Goal: Navigation & Orientation: Find specific page/section

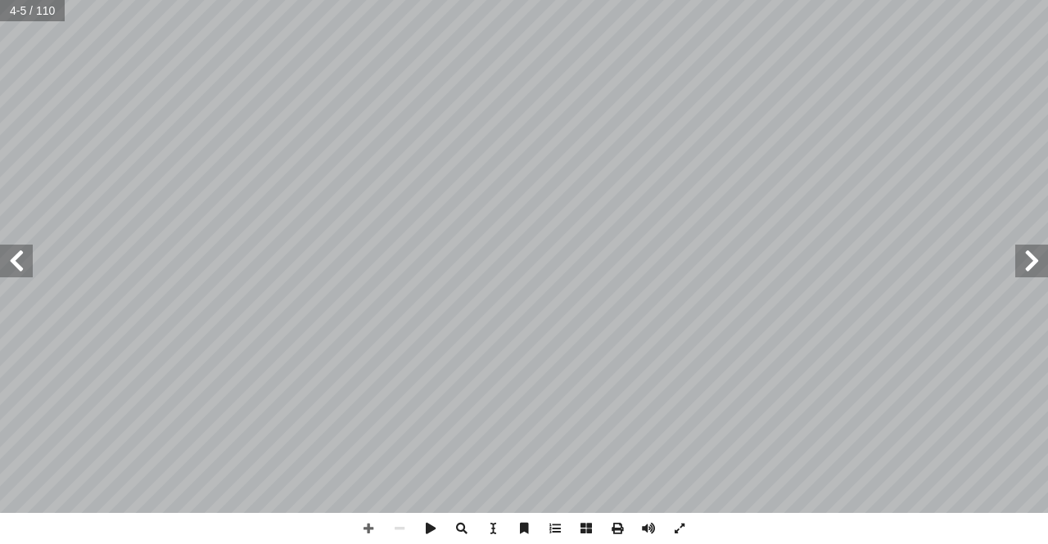
click at [1, 264] on span at bounding box center [16, 261] width 33 height 33
click at [9, 265] on span at bounding box center [16, 261] width 33 height 33
click at [8, 248] on span at bounding box center [16, 261] width 33 height 33
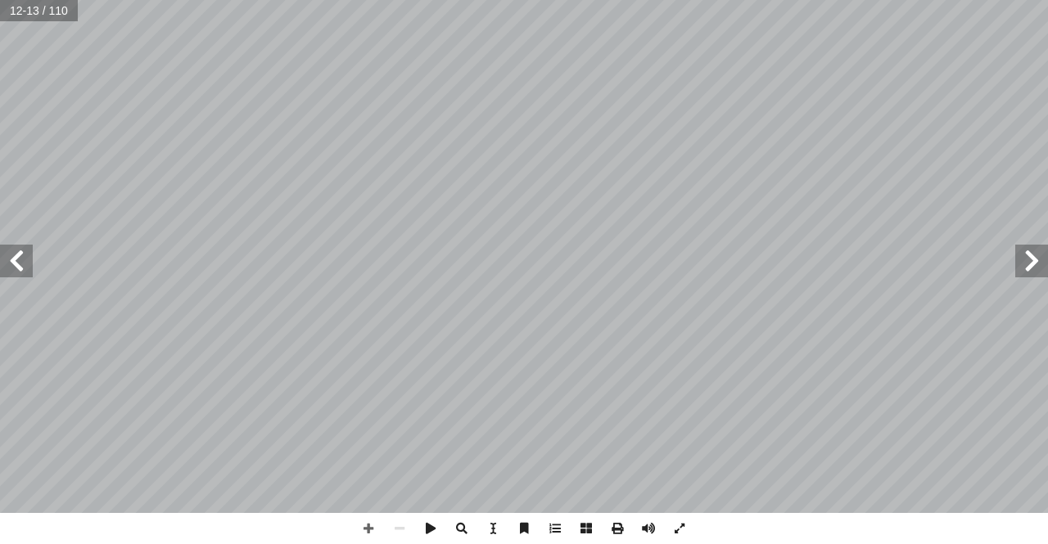
click at [8, 248] on span at bounding box center [16, 261] width 33 height 33
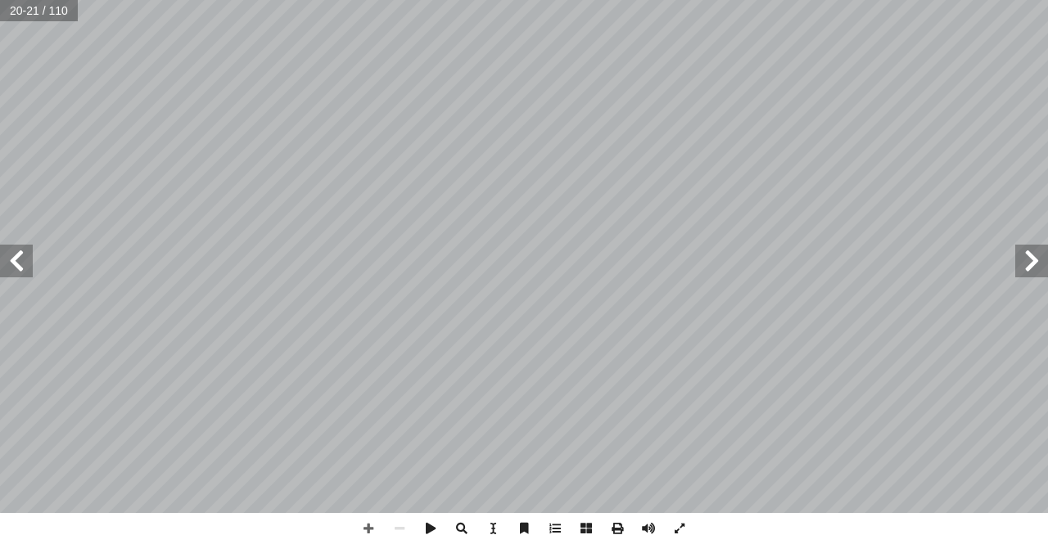
click at [8, 248] on span at bounding box center [16, 261] width 33 height 33
click at [1038, 257] on span at bounding box center [1031, 261] width 33 height 33
click at [1035, 255] on span at bounding box center [1031, 261] width 33 height 33
click at [365, 525] on span at bounding box center [368, 528] width 31 height 31
